Goal: Entertainment & Leisure: Consume media (video, audio)

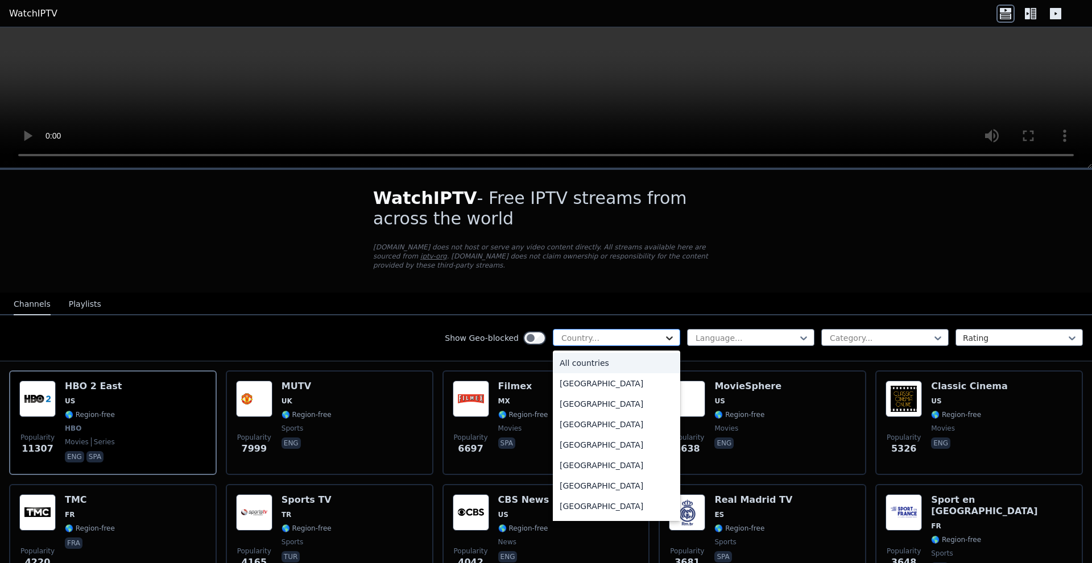
click at [664, 333] on icon at bounding box center [669, 338] width 11 height 11
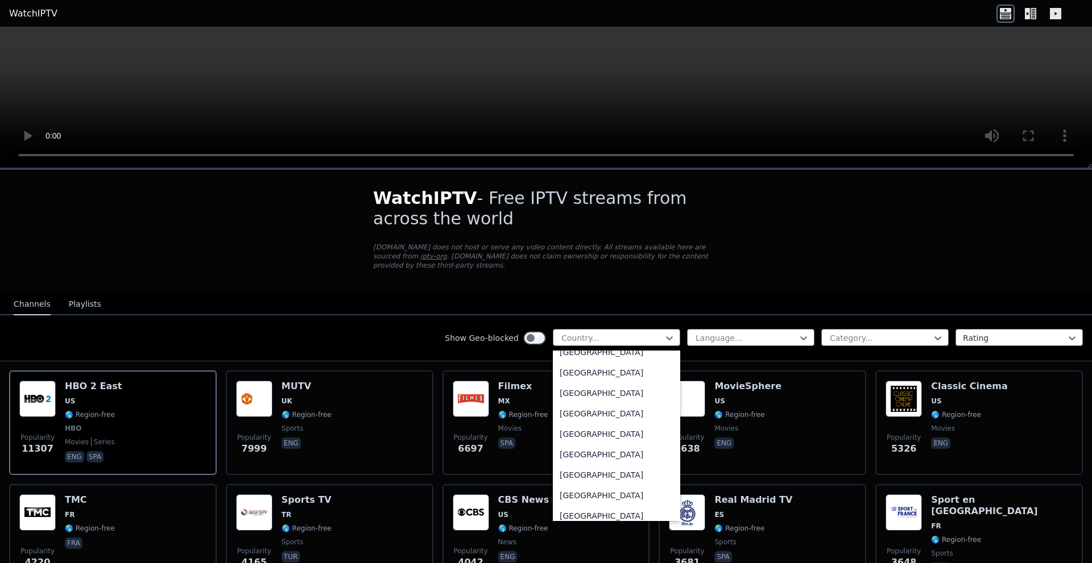
scroll to position [4029, 0]
click at [584, 347] on div "[GEOGRAPHIC_DATA]" at bounding box center [616, 357] width 127 height 20
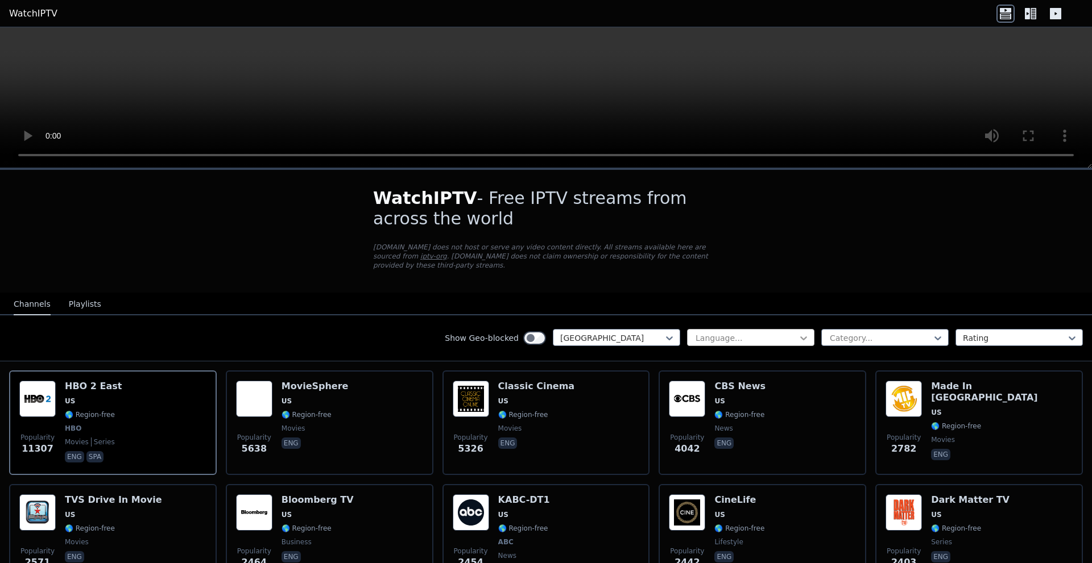
click at [798, 333] on icon at bounding box center [803, 338] width 11 height 11
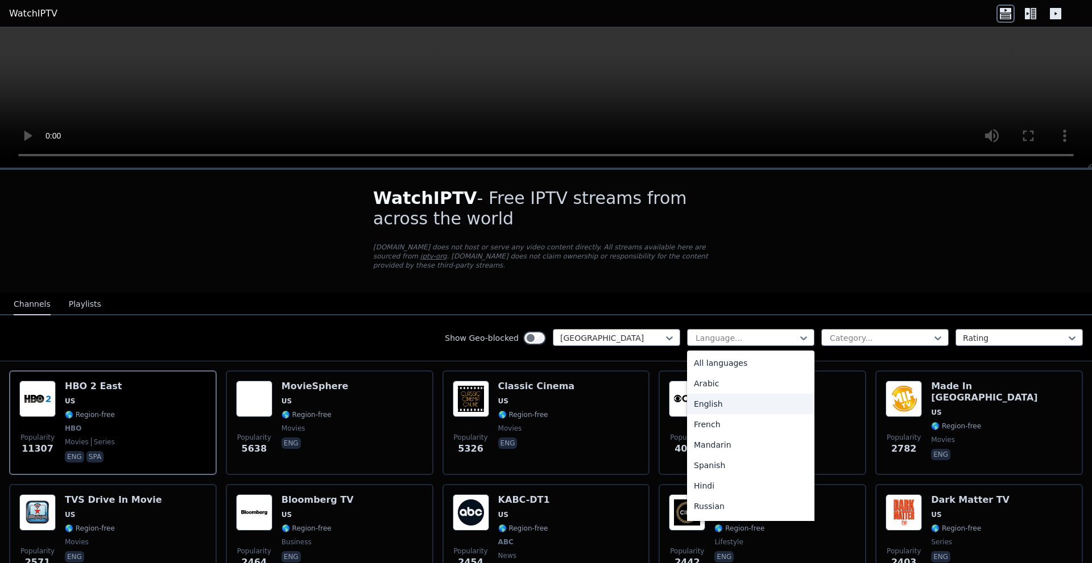
click at [695, 397] on div "English" at bounding box center [750, 404] width 127 height 20
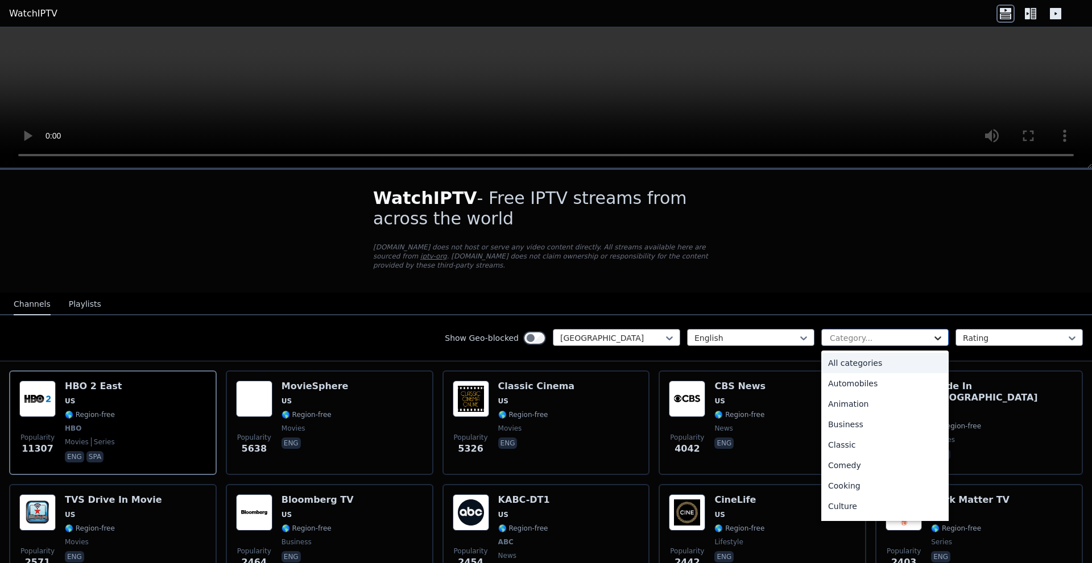
click at [932, 333] on icon at bounding box center [937, 338] width 11 height 11
click at [376, 316] on div "Show Geo-blocked [GEOGRAPHIC_DATA] English 27 results available. Use Up and Dow…" at bounding box center [546, 339] width 1092 height 46
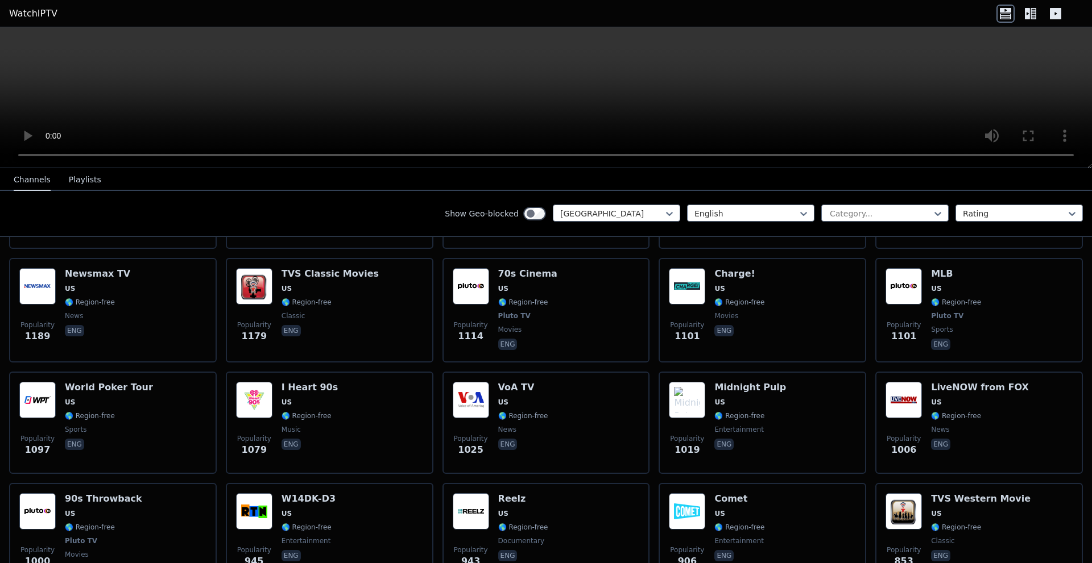
scroll to position [569, 0]
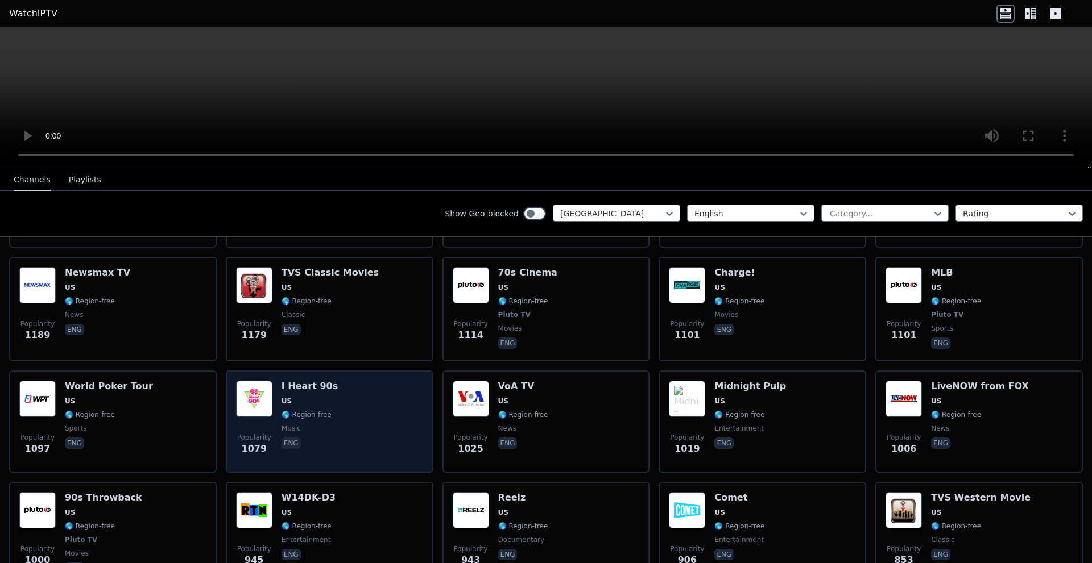
drag, startPoint x: 305, startPoint y: 382, endPoint x: 279, endPoint y: 377, distance: 27.2
click at [279, 381] on div "Popularity 1079 I Heart 90s US 🌎 Region-free music eng" at bounding box center [329, 422] width 187 height 82
click at [343, 383] on div "Popularity 1079 I Heart 90s US 🌎 Region-free music eng" at bounding box center [329, 422] width 187 height 82
click at [262, 389] on img at bounding box center [254, 399] width 36 height 36
click at [297, 381] on h6 "I Heart 90s" at bounding box center [309, 386] width 56 height 11
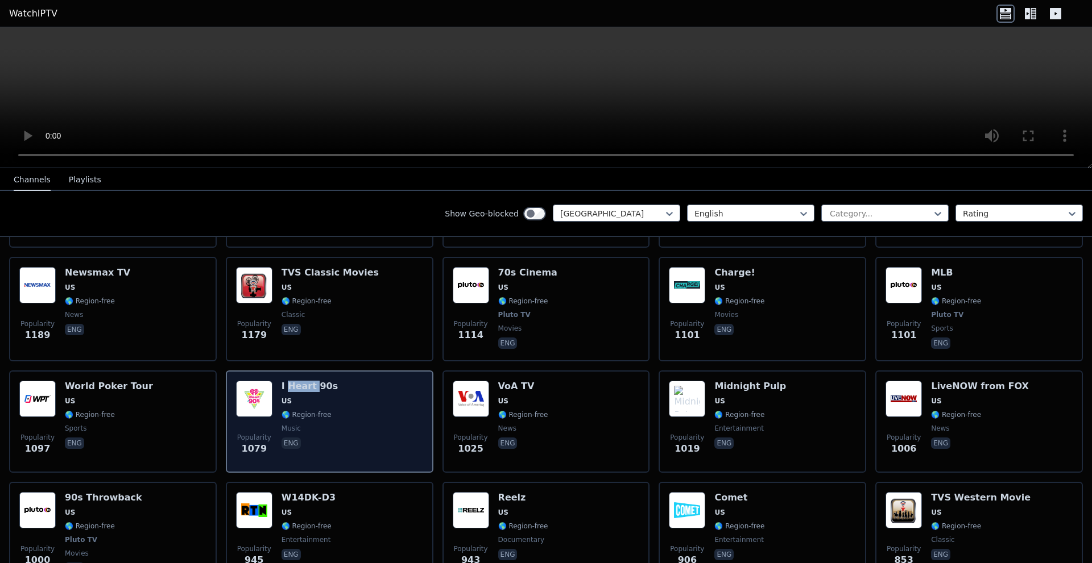
click at [297, 381] on h6 "I Heart 90s" at bounding box center [309, 386] width 56 height 11
click at [331, 382] on div "Popularity 1079 I Heart 90s US 🌎 Region-free music eng" at bounding box center [329, 422] width 187 height 82
click at [310, 438] on span "eng" at bounding box center [309, 445] width 56 height 14
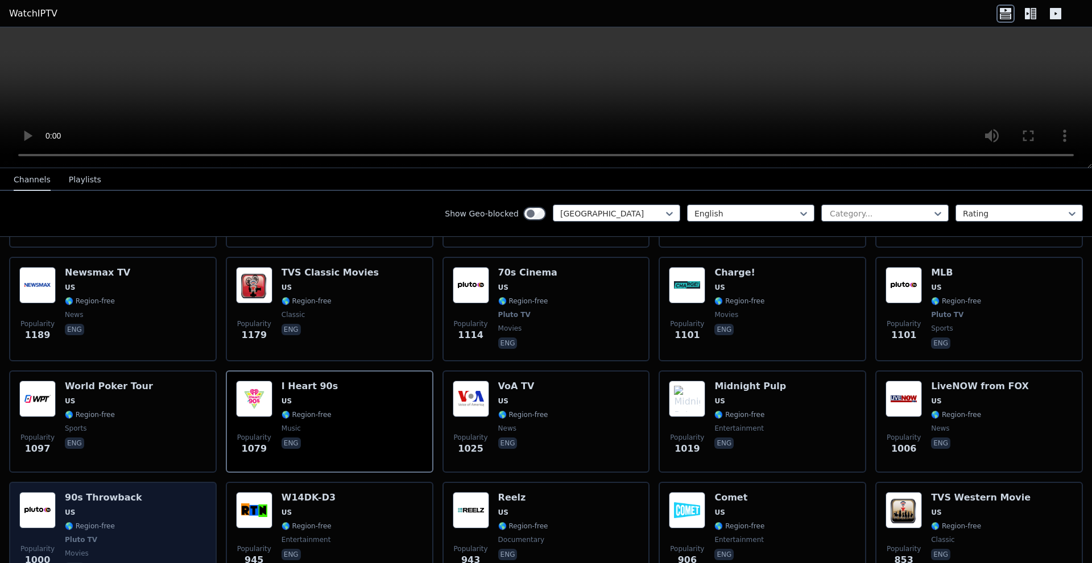
click at [144, 492] on div "Popularity 1000 90s Throwback US 🌎 Region-free Pluto TV movies eng" at bounding box center [112, 534] width 187 height 84
drag, startPoint x: 144, startPoint y: 487, endPoint x: 129, endPoint y: 489, distance: 15.4
click at [129, 492] on div "Popularity 1000 90s Throwback US 🌎 Region-free Pluto TV movies eng" at bounding box center [112, 534] width 187 height 84
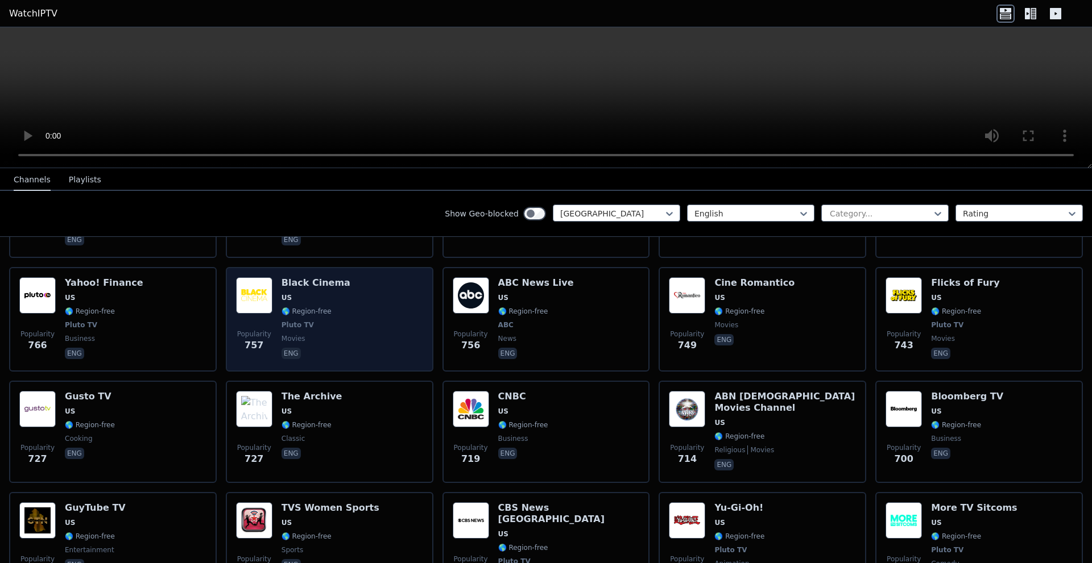
scroll to position [1023, 0]
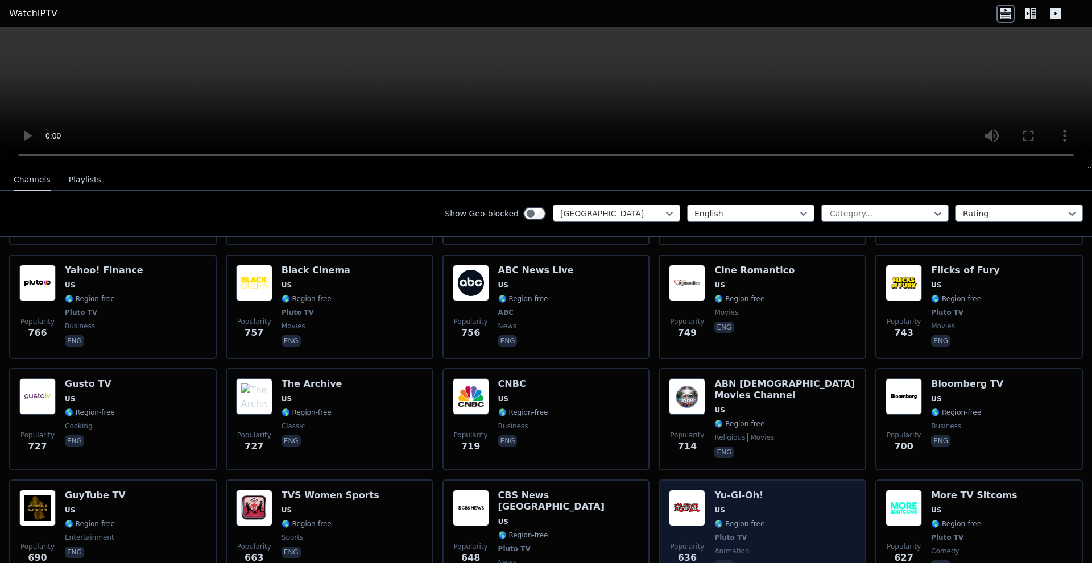
click at [802, 491] on div "Popularity 636 Yu-Gi-Oh! US 🌎 Region-free Pluto TV animation eng" at bounding box center [762, 538] width 187 height 96
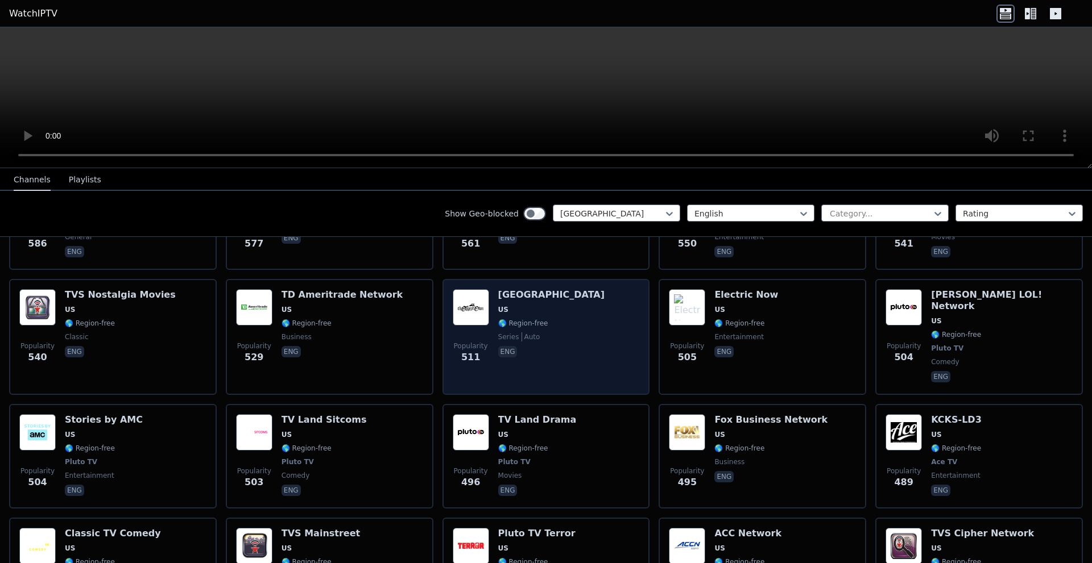
scroll to position [1592, 0]
